Goal: Task Accomplishment & Management: Use online tool/utility

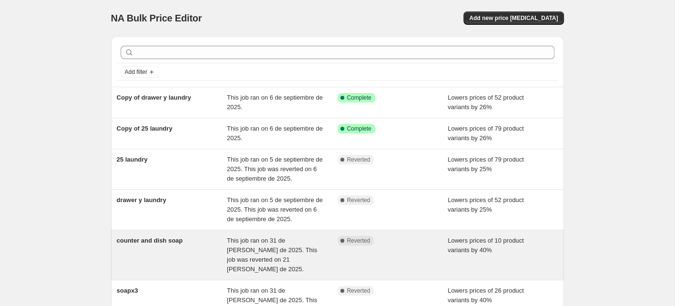
scroll to position [260, 0]
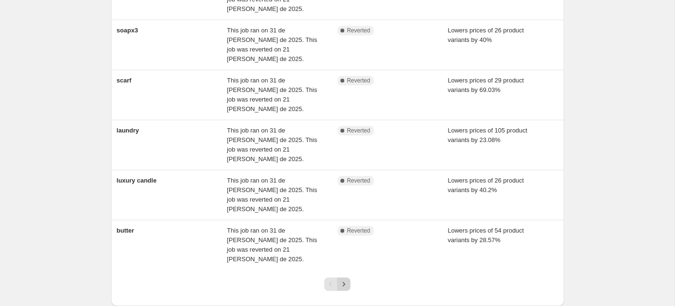
click at [342, 279] on icon "Next" at bounding box center [344, 284] width 10 height 10
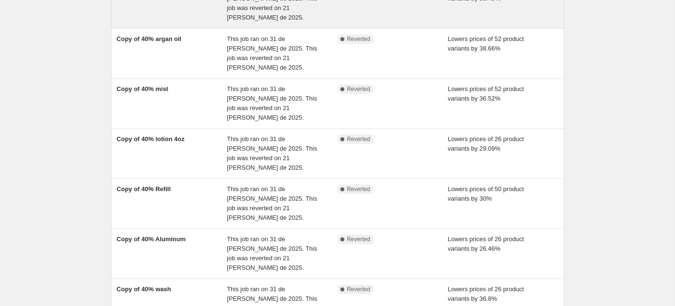
scroll to position [279, 0]
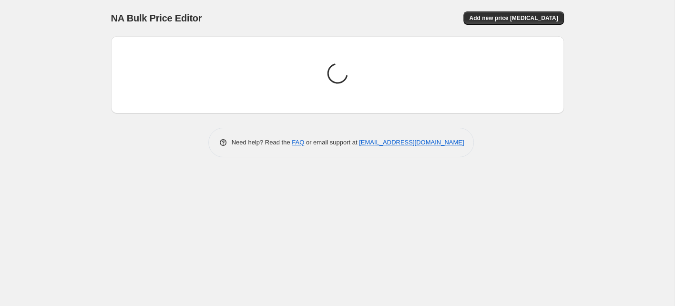
scroll to position [0, 0]
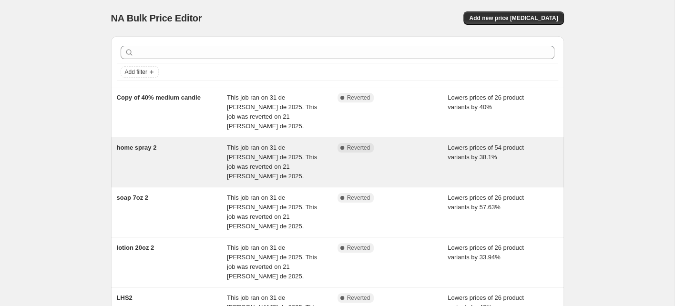
click at [161, 148] on div "home spray 2" at bounding box center [172, 162] width 111 height 38
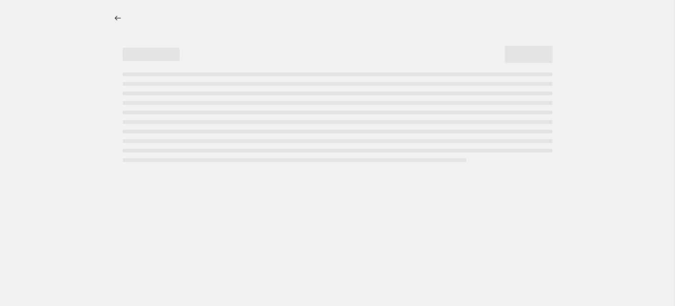
select select "percentage"
select select "collection"
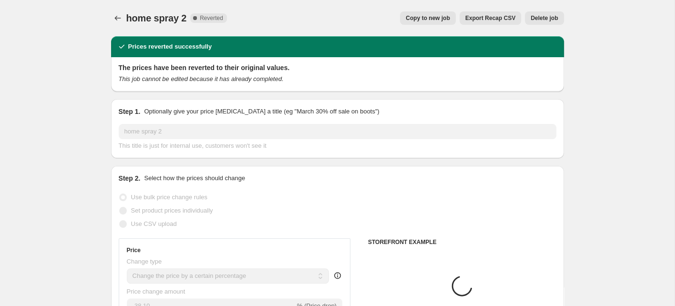
click at [424, 19] on span "Copy to new job" at bounding box center [428, 18] width 44 height 8
select select "percentage"
select select "collection"
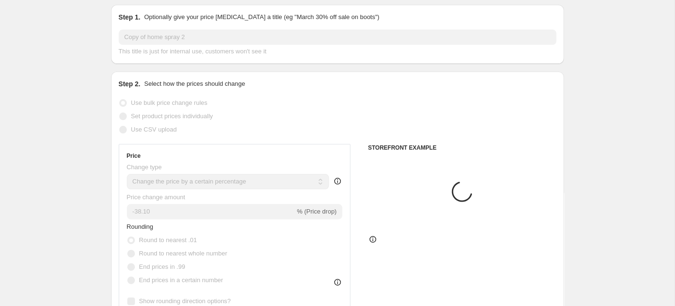
scroll to position [44, 0]
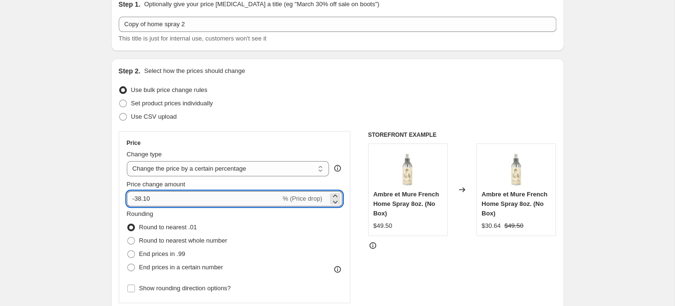
drag, startPoint x: 155, startPoint y: 197, endPoint x: 134, endPoint y: 198, distance: 22.0
click at [134, 198] on input "-38.10" at bounding box center [204, 198] width 154 height 15
type input "-26"
drag, startPoint x: 69, startPoint y: 207, endPoint x: 77, endPoint y: 201, distance: 9.9
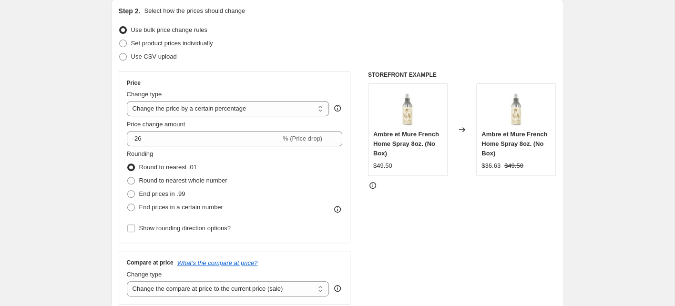
scroll to position [111, 0]
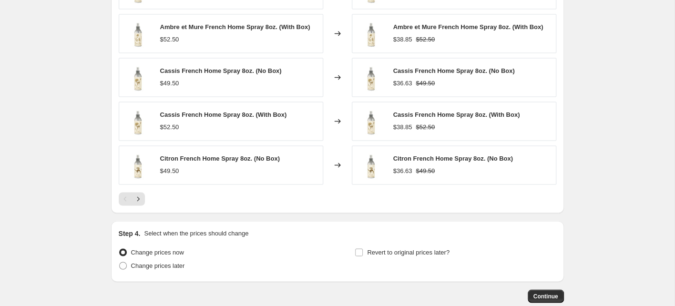
scroll to position [744, 0]
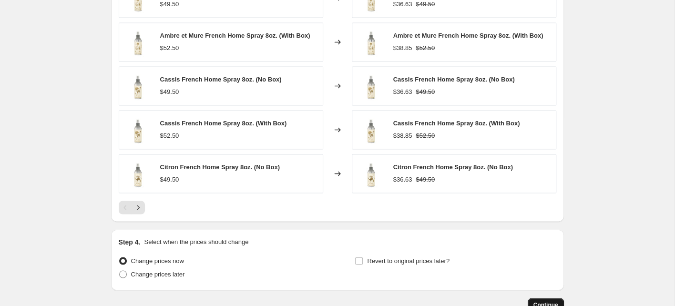
click at [542, 298] on button "Continue" at bounding box center [546, 304] width 36 height 13
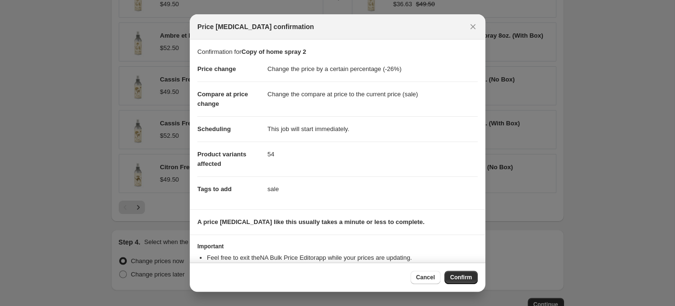
click at [460, 277] on span "Confirm" at bounding box center [461, 278] width 22 height 8
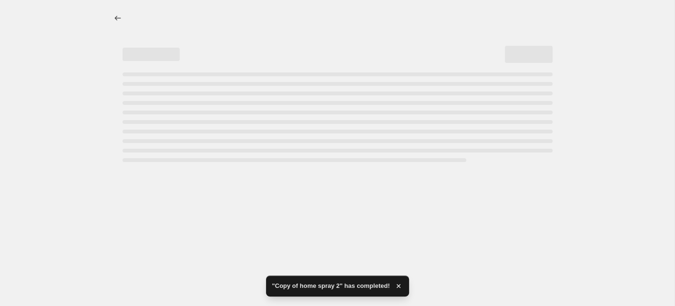
select select "percentage"
select select "collection"
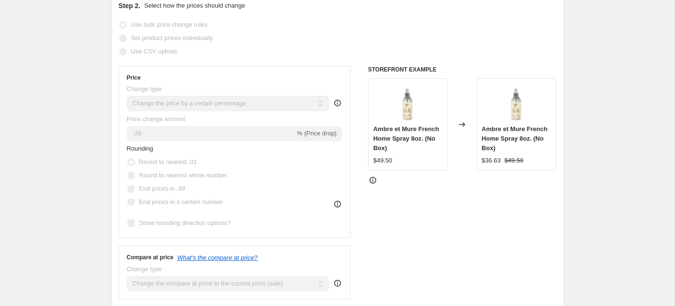
scroll to position [86, 0]
